Goal: Find specific page/section: Find specific page/section

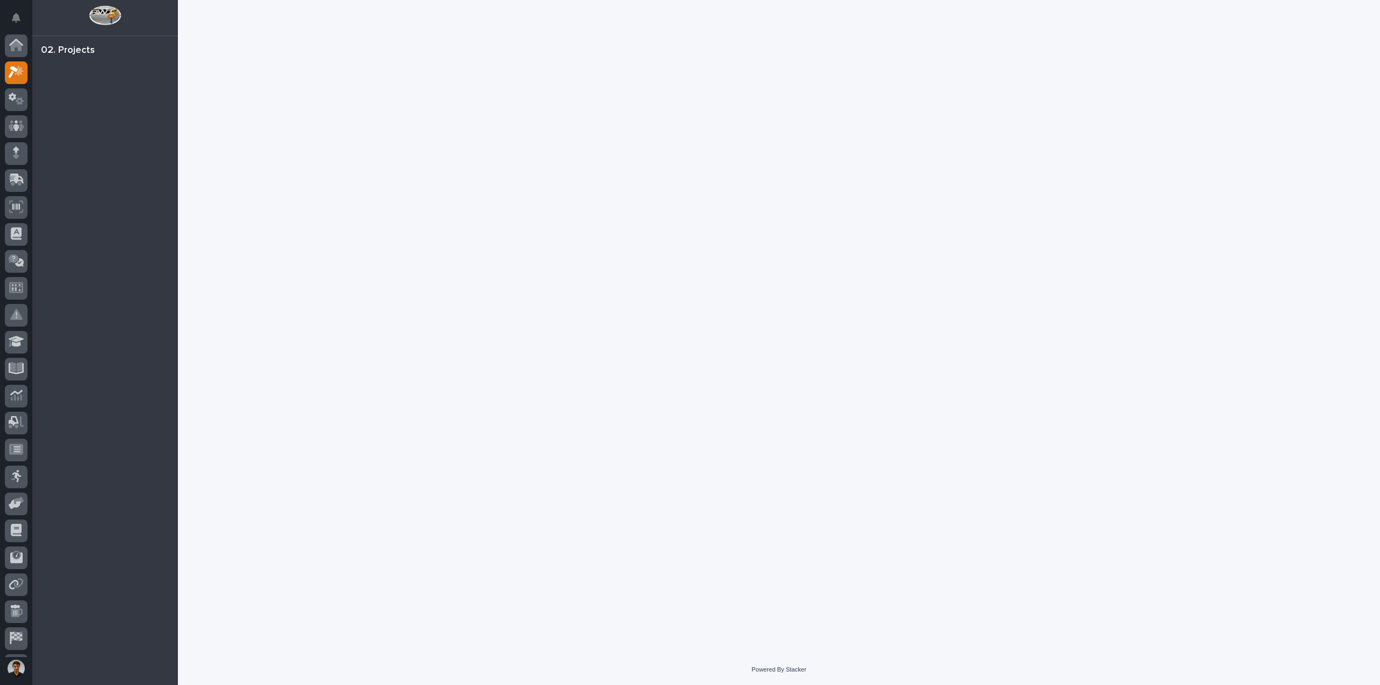
scroll to position [24, 0]
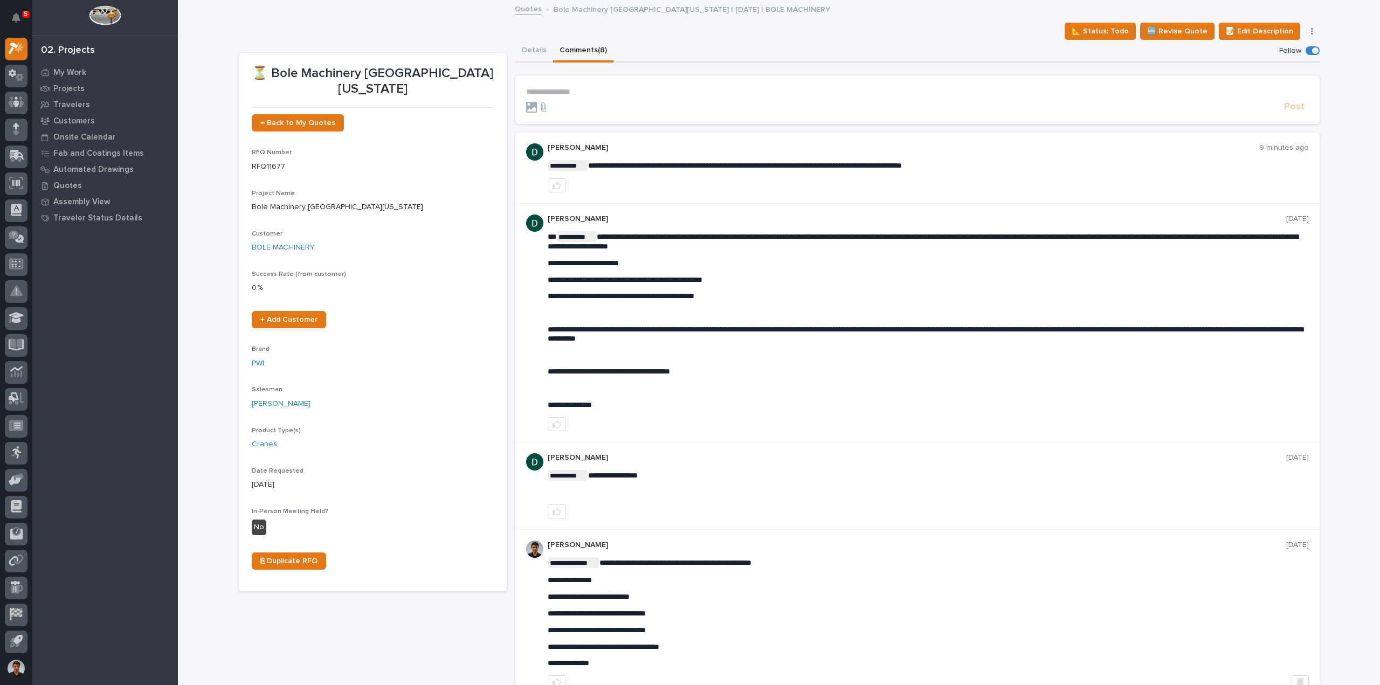
click at [556, 100] on form "**********" at bounding box center [917, 100] width 783 height 26
click at [556, 98] on form "**********" at bounding box center [917, 100] width 783 height 26
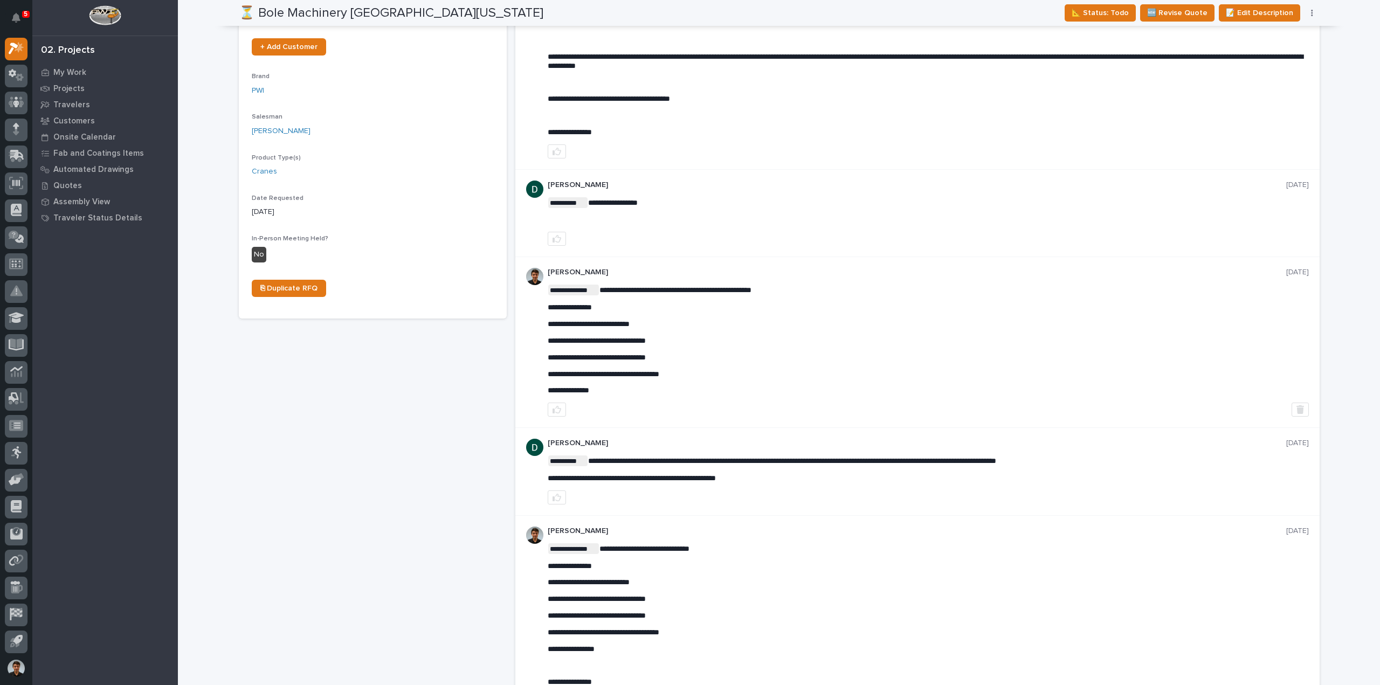
scroll to position [248, 0]
